Goal: Communication & Community: Answer question/provide support

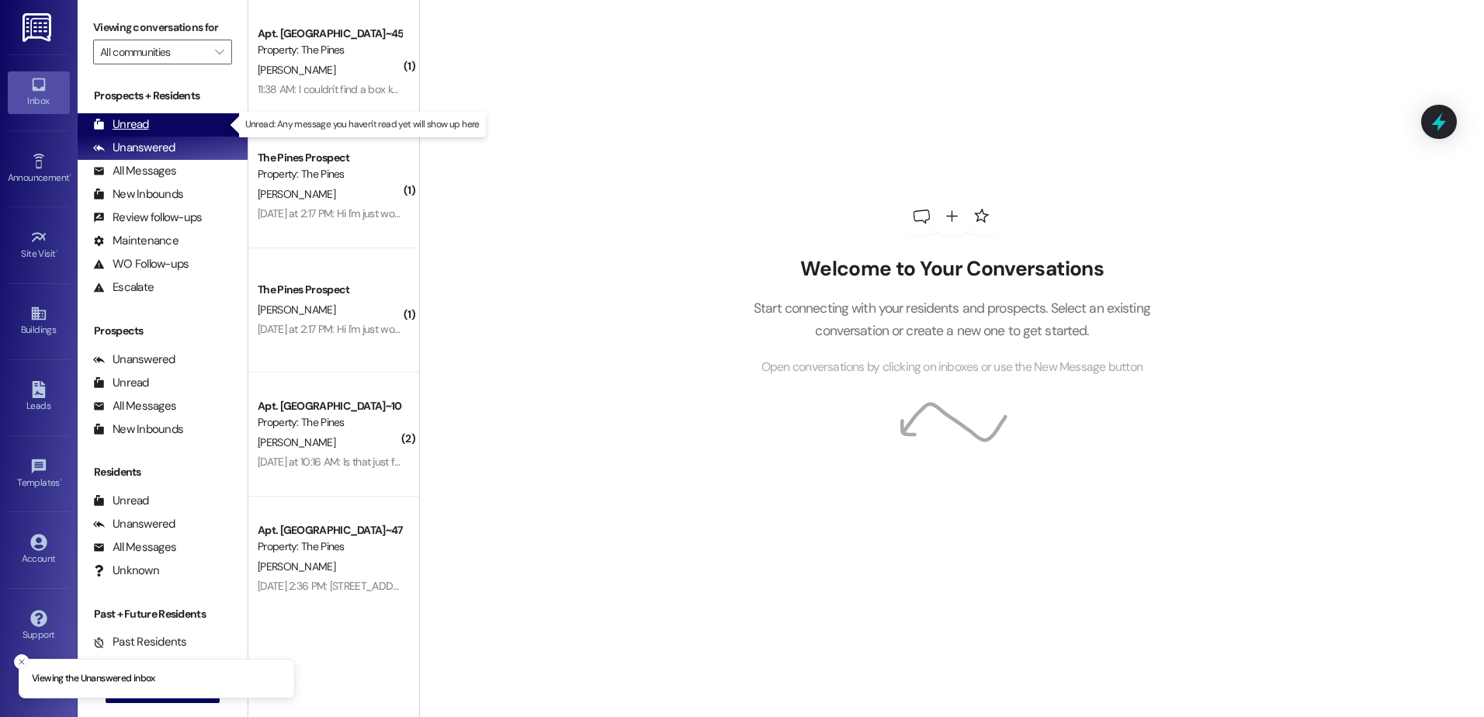
click at [150, 123] on div "Unread (0)" at bounding box center [163, 124] width 170 height 23
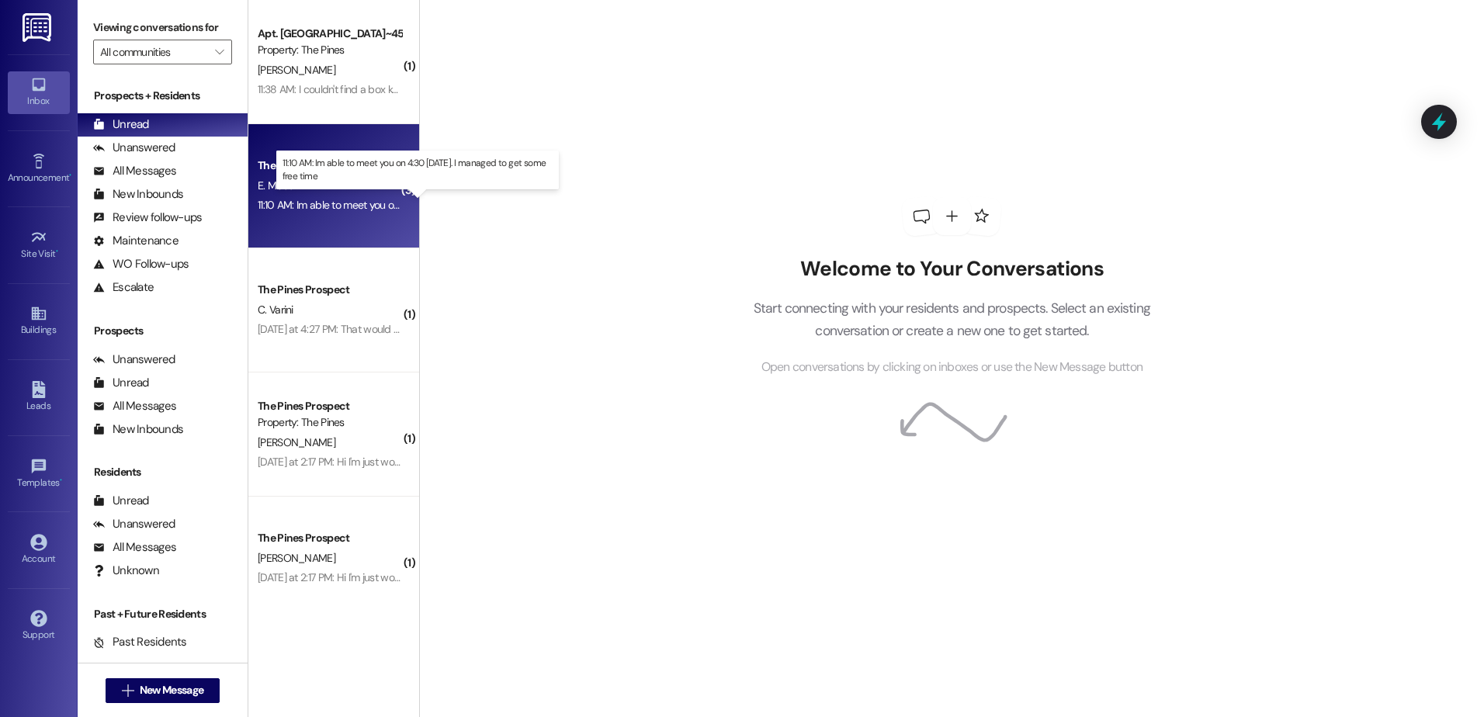
click at [349, 199] on div "11:10 AM: Im able to meet you on 4:30 [DATE]. I managed to get some free time 1…" at bounding box center [432, 205] width 348 height 14
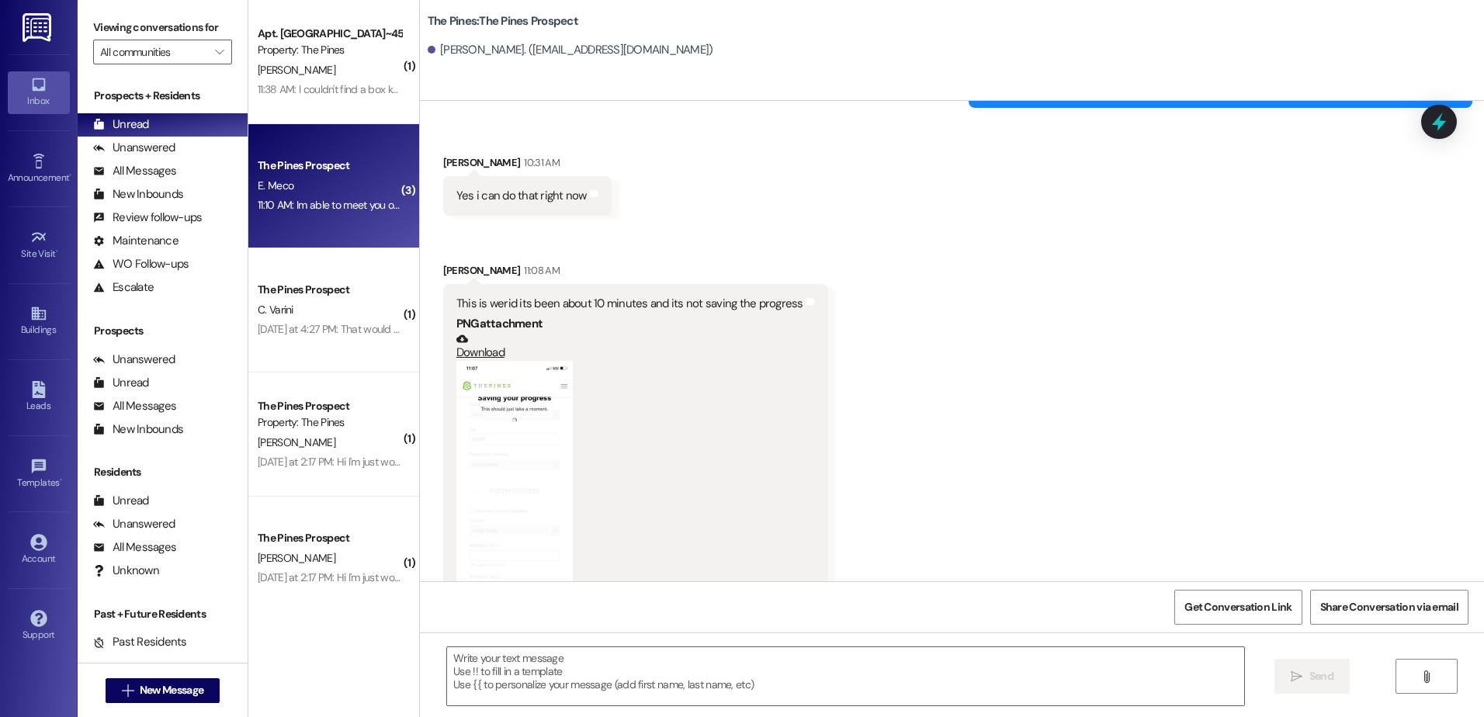
scroll to position [1866, 0]
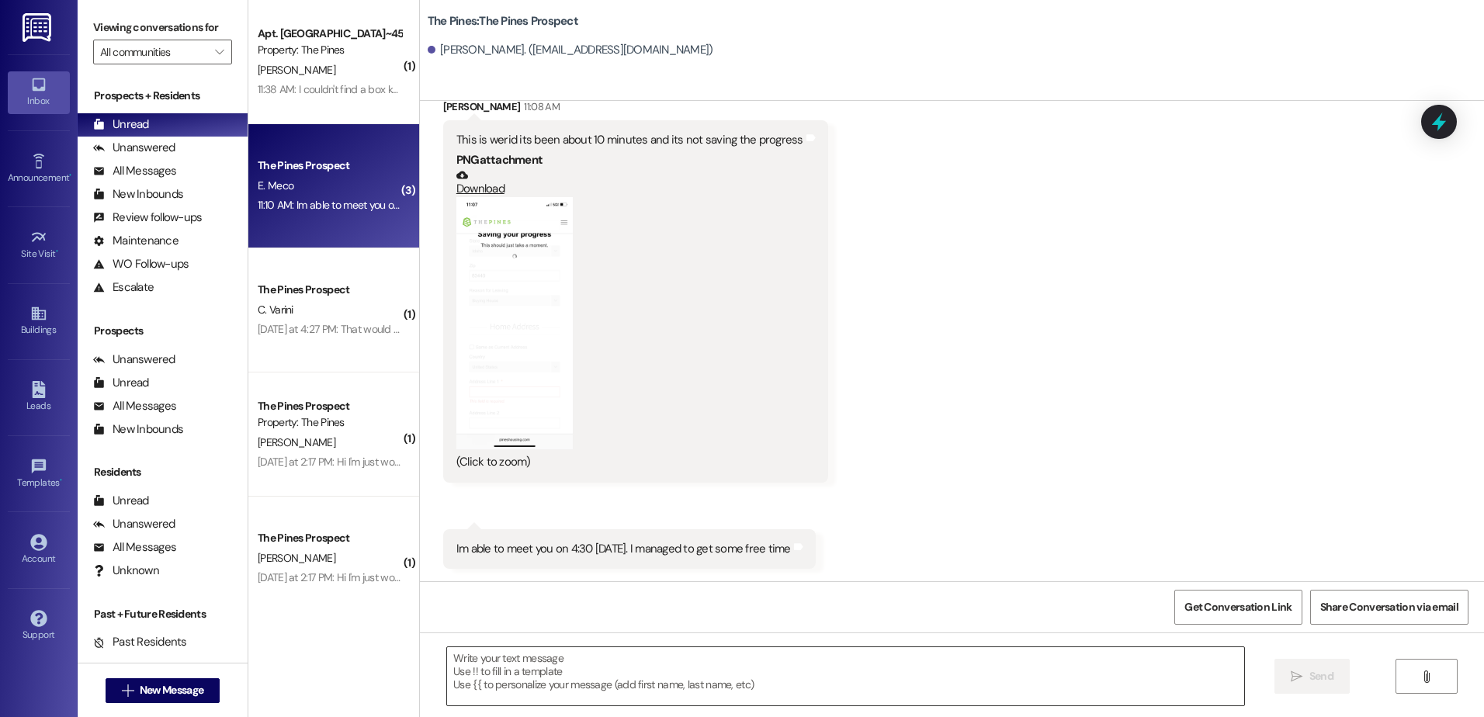
click at [672, 681] on textarea at bounding box center [845, 677] width 797 height 58
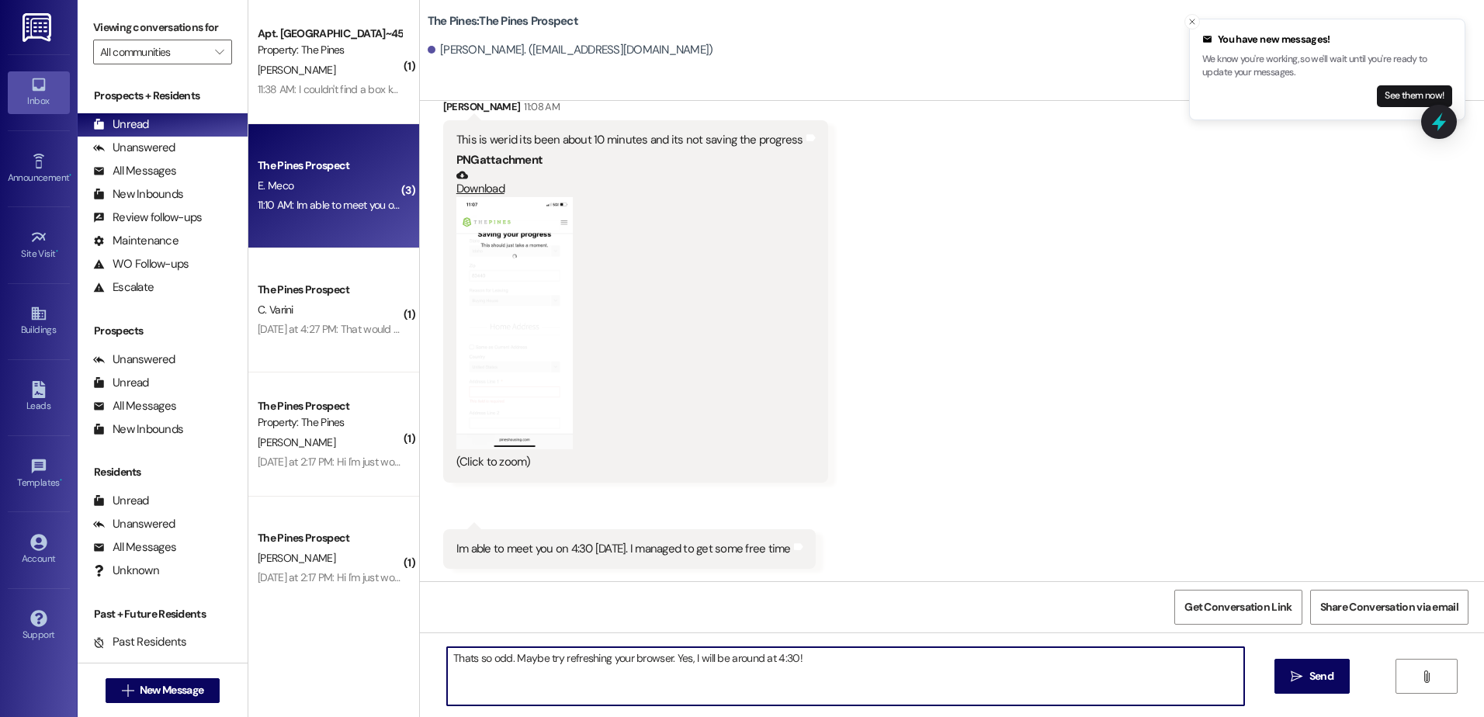
click at [678, 662] on textarea "Thats so odd. Maybe try refreshing your browser. Yes, I will be around at 4:30!" at bounding box center [845, 677] width 797 height 58
click at [843, 657] on textarea "Thats so odd. Maybe try refreshing your browser. Yep, I will be around at 4:30!" at bounding box center [845, 677] width 797 height 58
type textarea "Thats so odd. Maybe try refreshing your browser. Yep, I will be around at 4:30!"
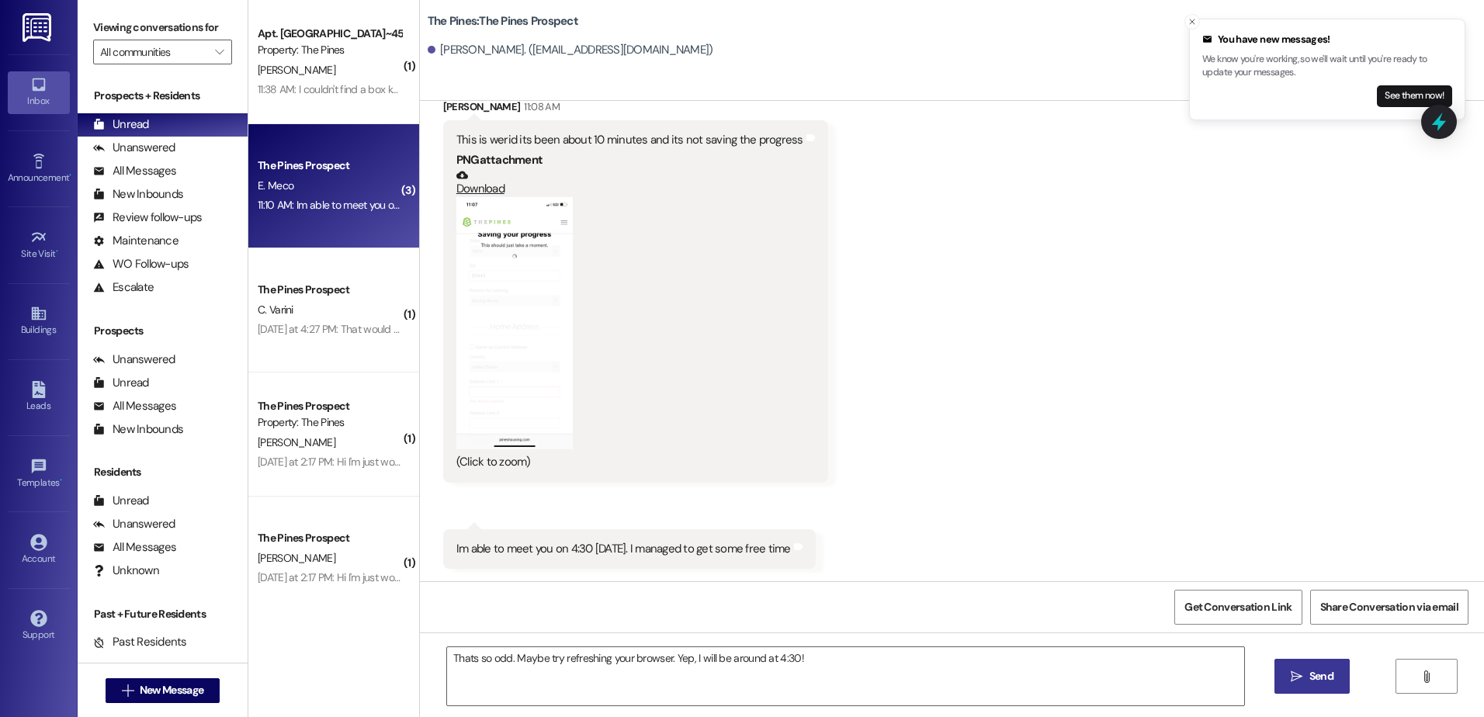
click at [1310, 674] on span "Send" at bounding box center [1322, 676] width 24 height 16
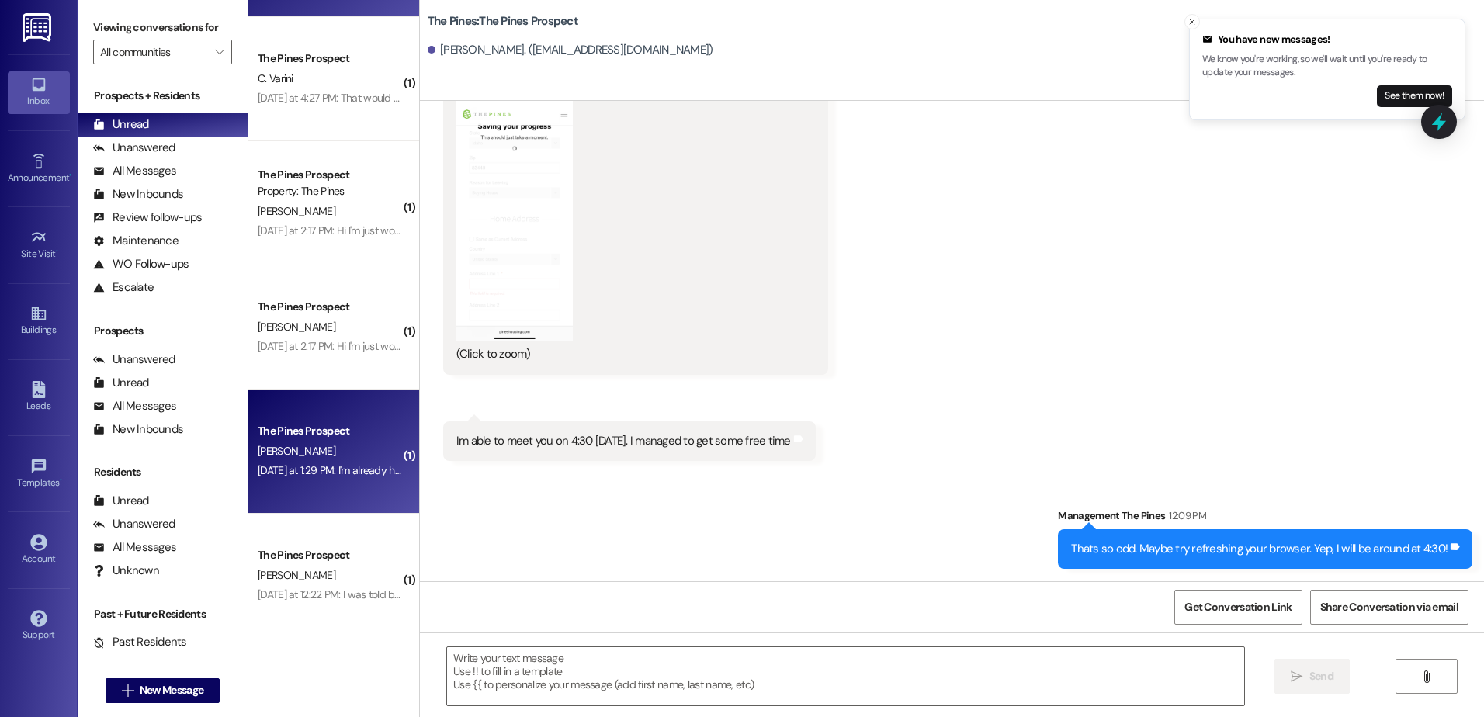
scroll to position [233, 0]
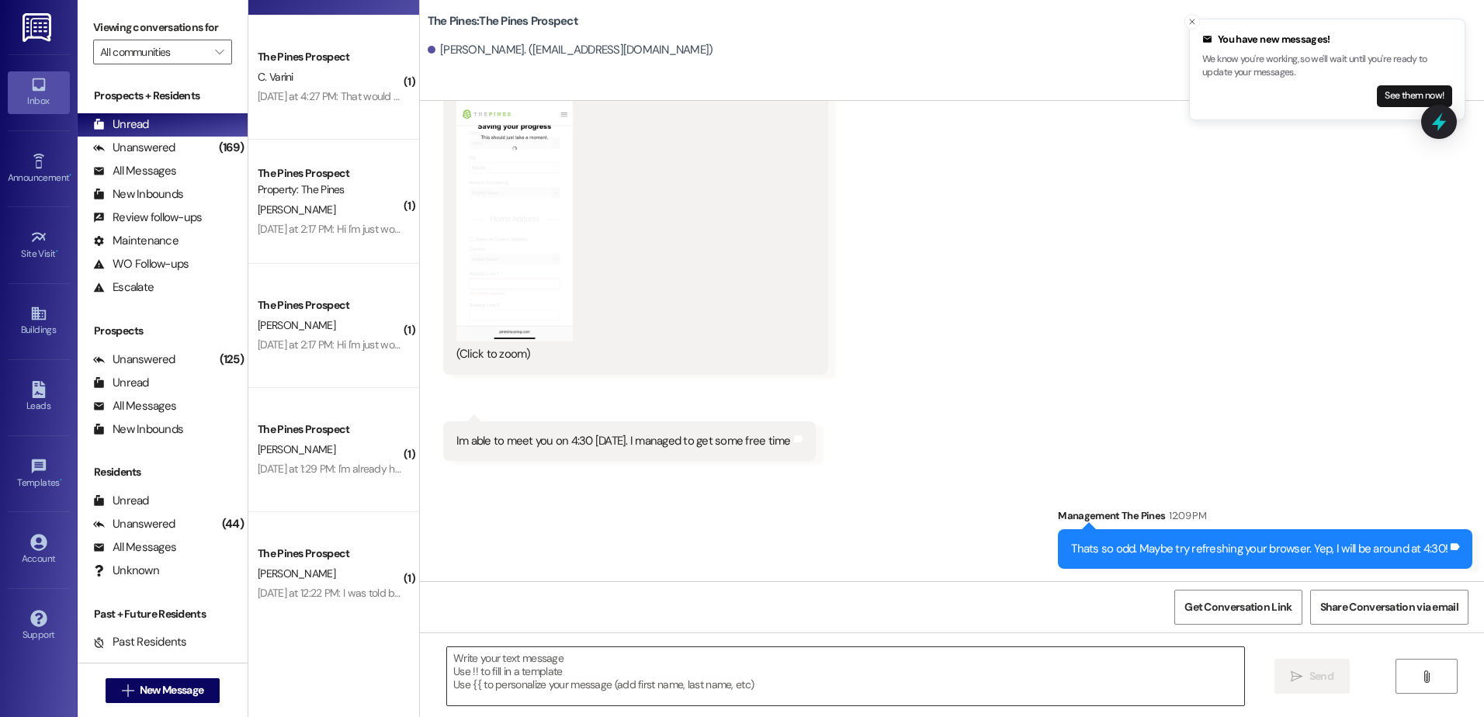
click at [821, 658] on textarea at bounding box center [845, 677] width 797 height 58
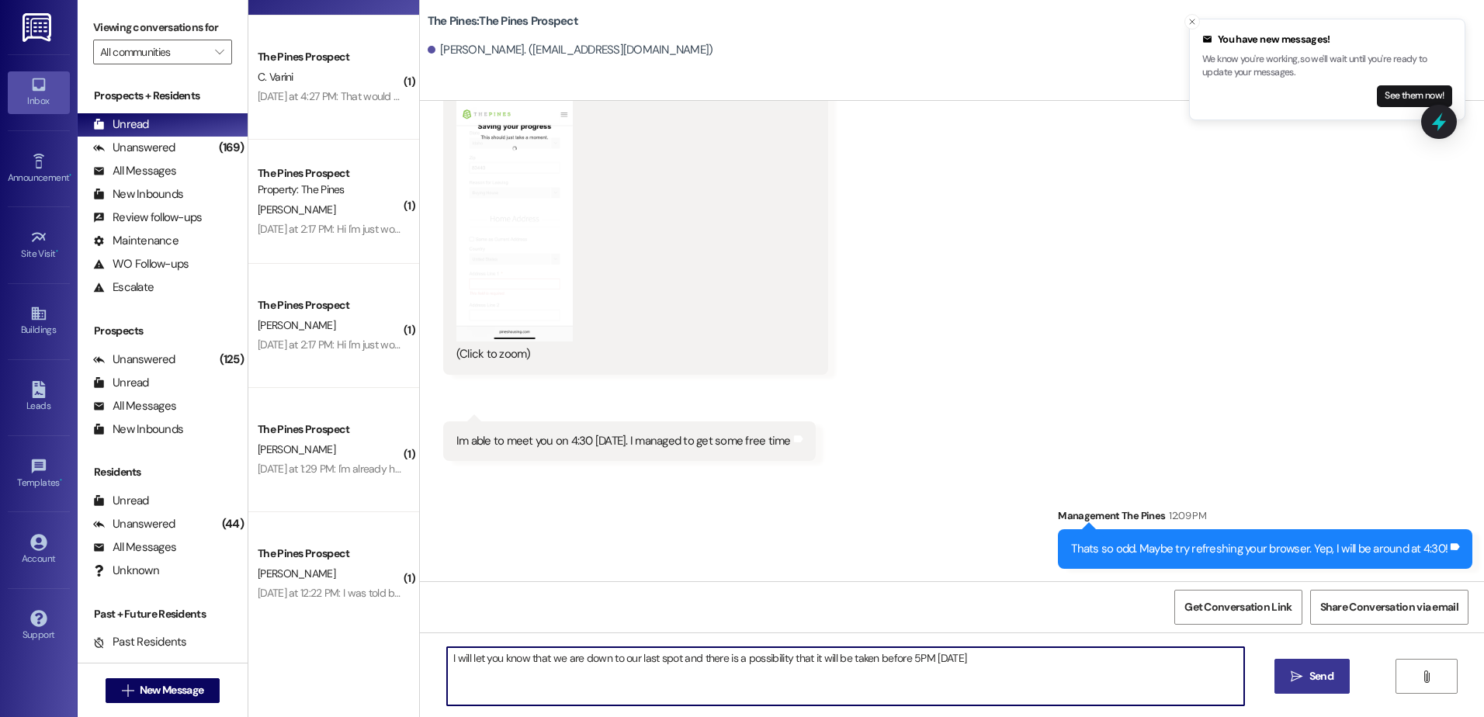
type textarea "I will let you know that we are down to our last spot and there is a possibilit…"
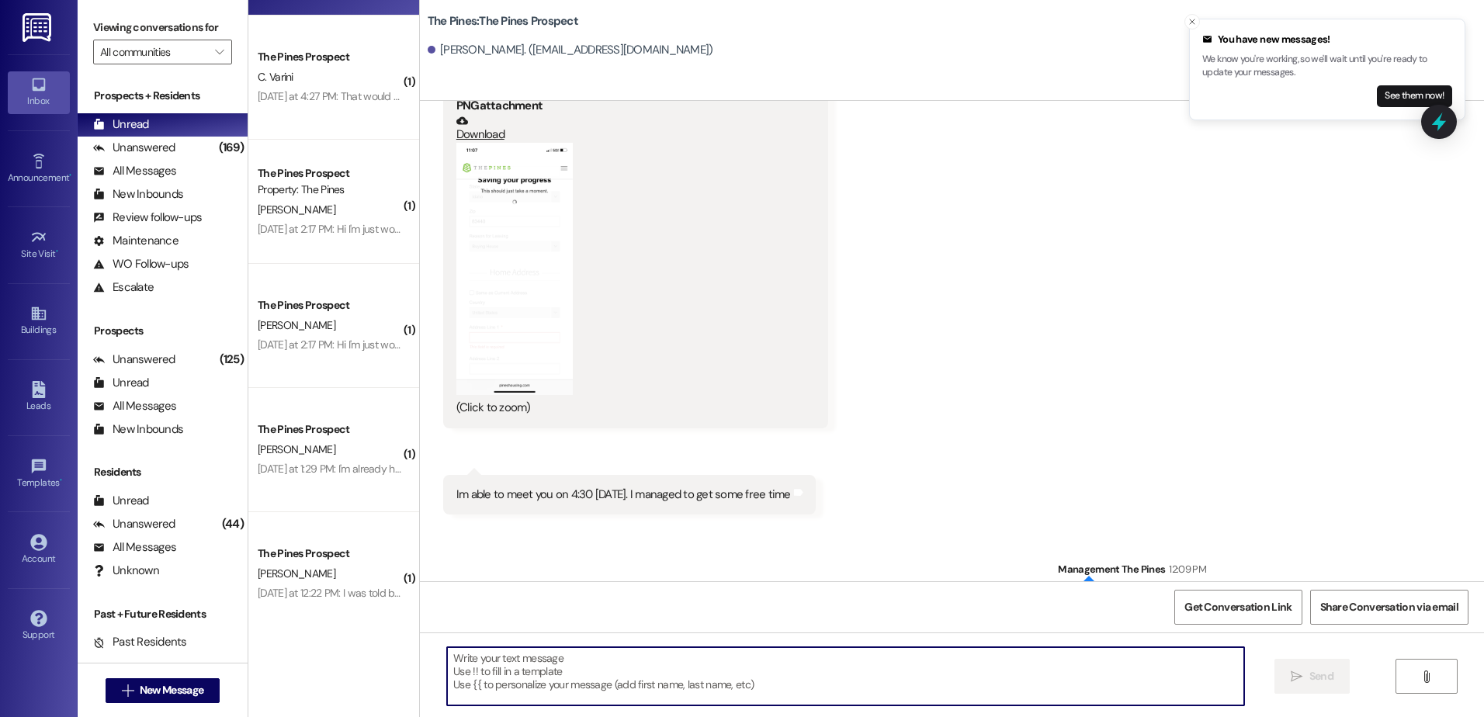
scroll to position [2082, 0]
